Goal: Check status

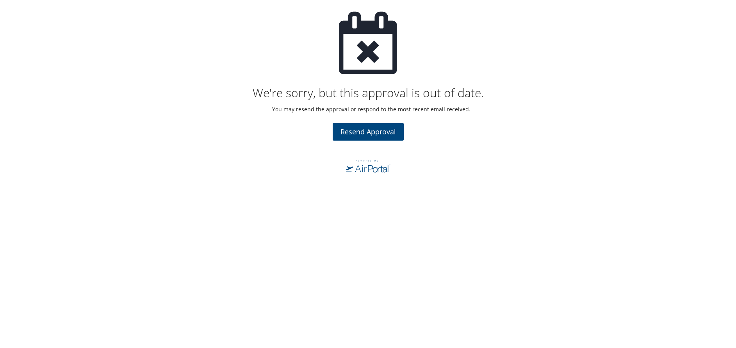
click at [704, 180] on div "We're sorry, but this approval is out of date. You may resend the approval or r…" at bounding box center [368, 174] width 736 height 348
